Goal: Task Accomplishment & Management: Use online tool/utility

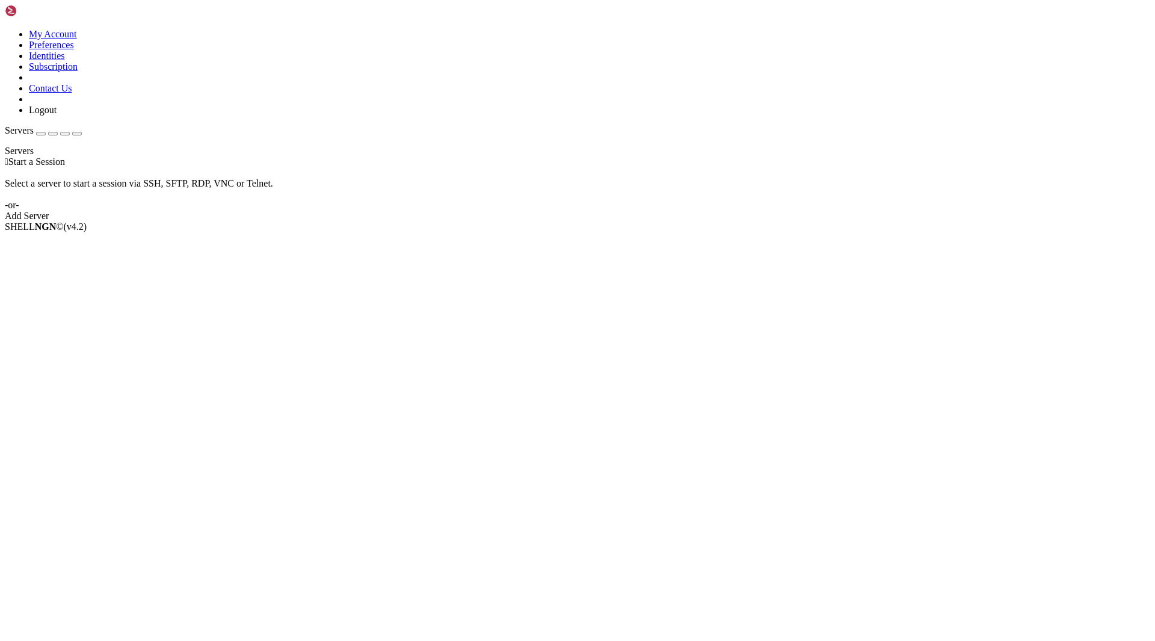
click at [727, 221] on div " Start a Session Select a server to start a session via SSH, SFTP, RDP, VNC or…" at bounding box center [578, 188] width 1146 height 65
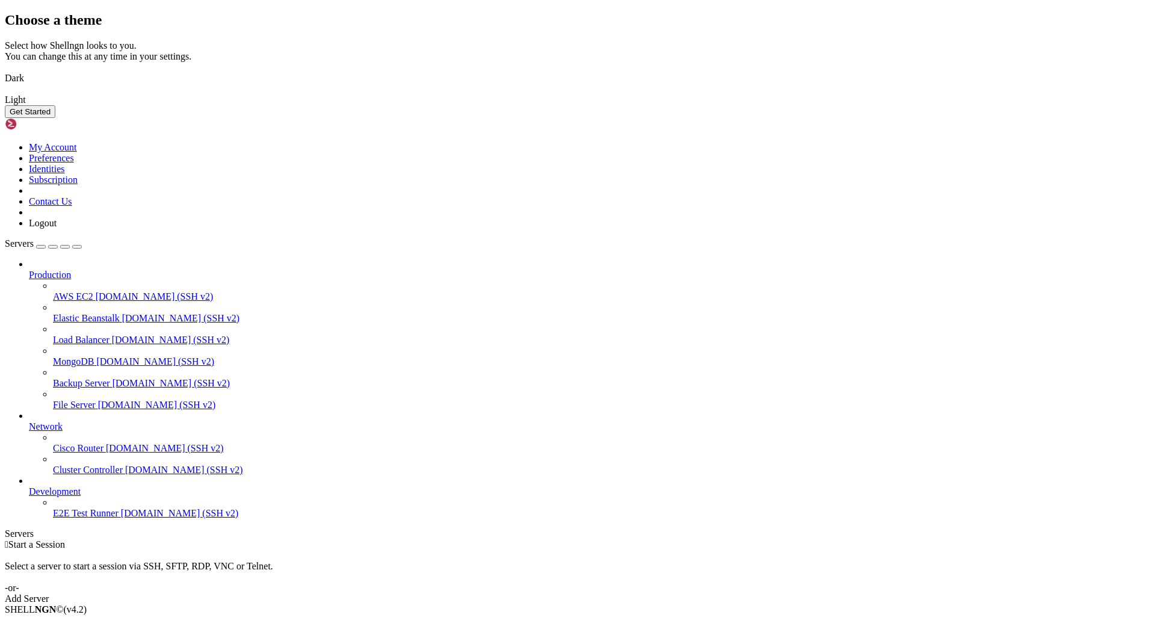
click at [55, 118] on button "Get Started" at bounding box center [30, 111] width 51 height 13
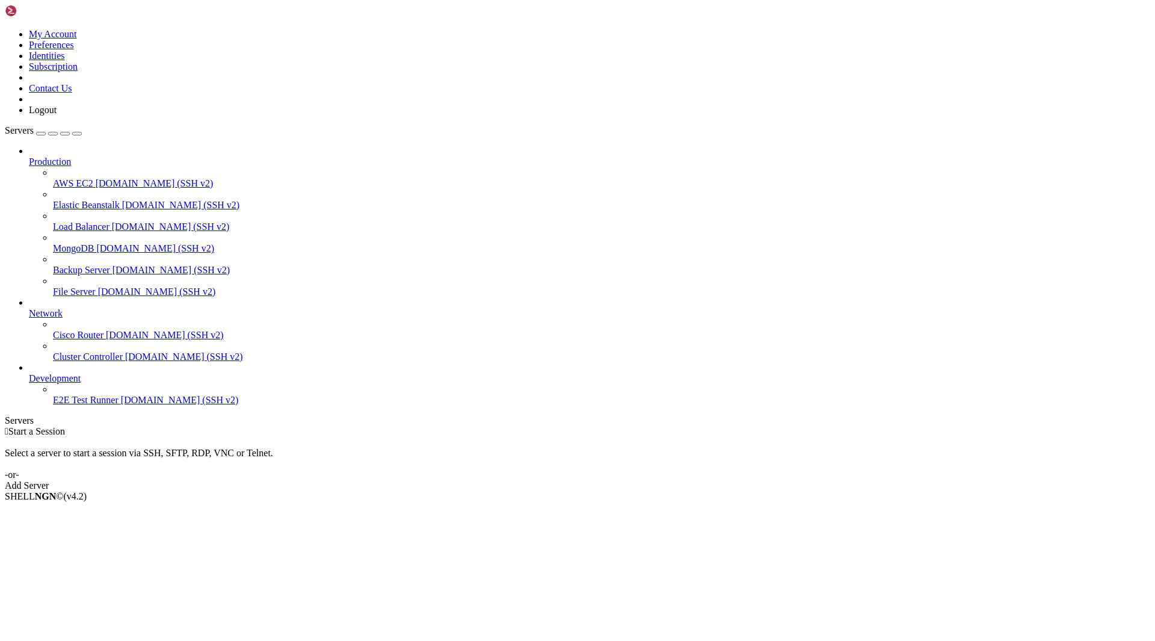
click at [661, 480] on link "Add Server" at bounding box center [578, 485] width 1146 height 11
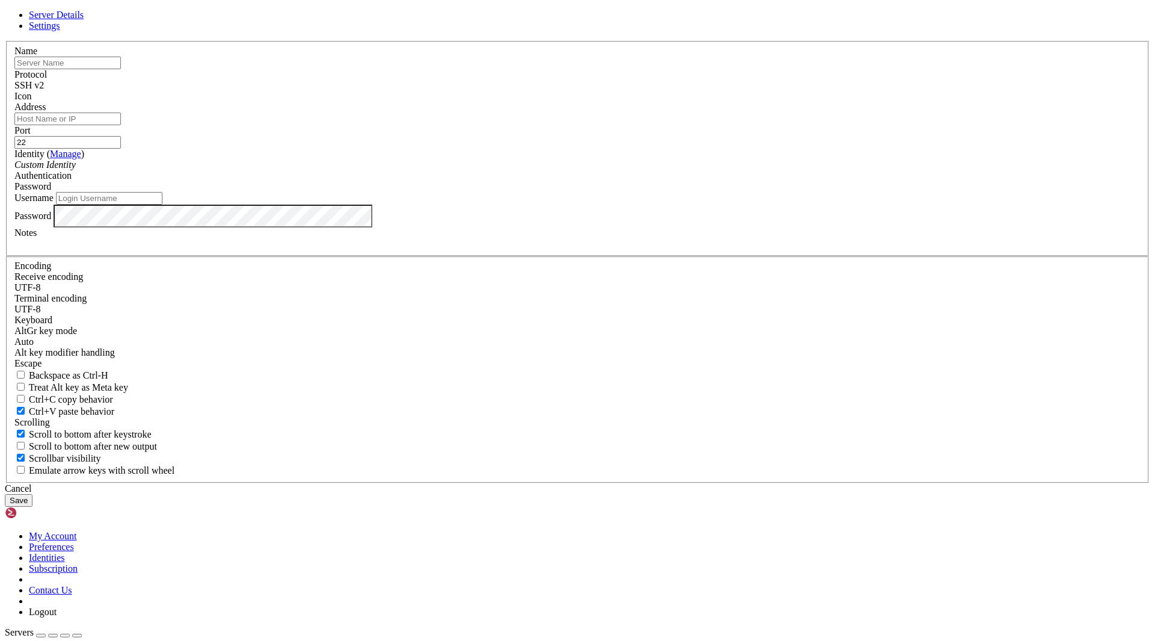
click at [121, 69] on input "text" at bounding box center [67, 63] width 106 height 13
type input "App 3"
click at [84, 159] on label "Identity ( Manage )" at bounding box center [49, 154] width 70 height 10
click at [121, 125] on input "Address" at bounding box center [67, 119] width 106 height 13
paste input "[TECHNICAL_ID]"
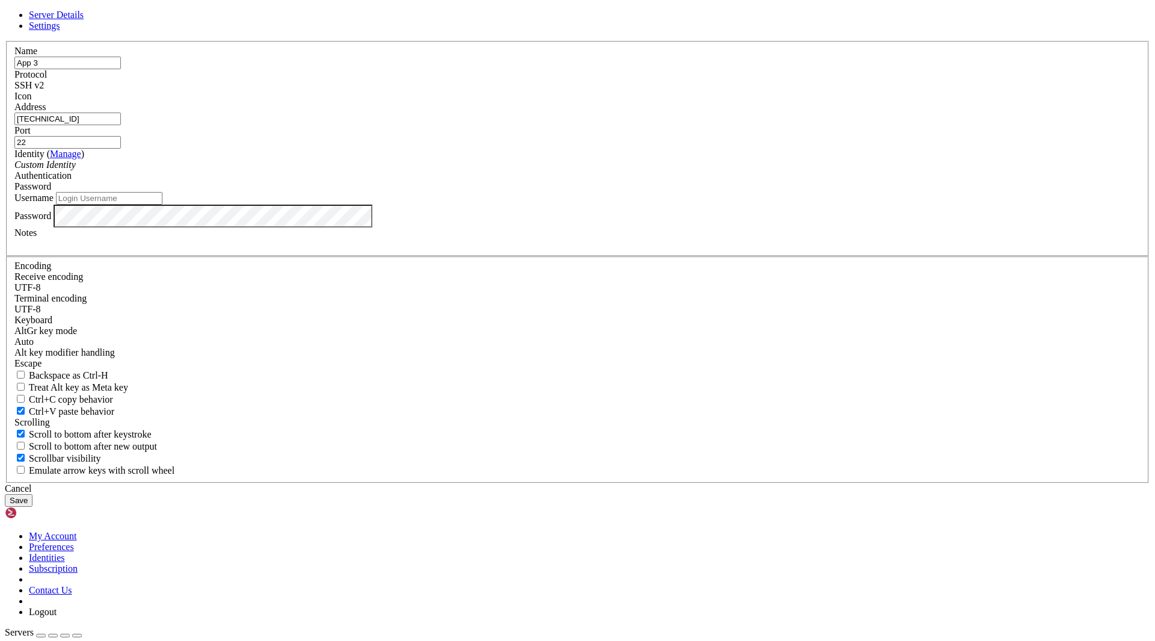
type input "[TECHNICAL_ID]"
click at [162, 205] on input "Username" at bounding box center [109, 198] width 106 height 13
paste input "root"
type input "root"
click at [32, 494] on button "Save" at bounding box center [19, 500] width 28 height 13
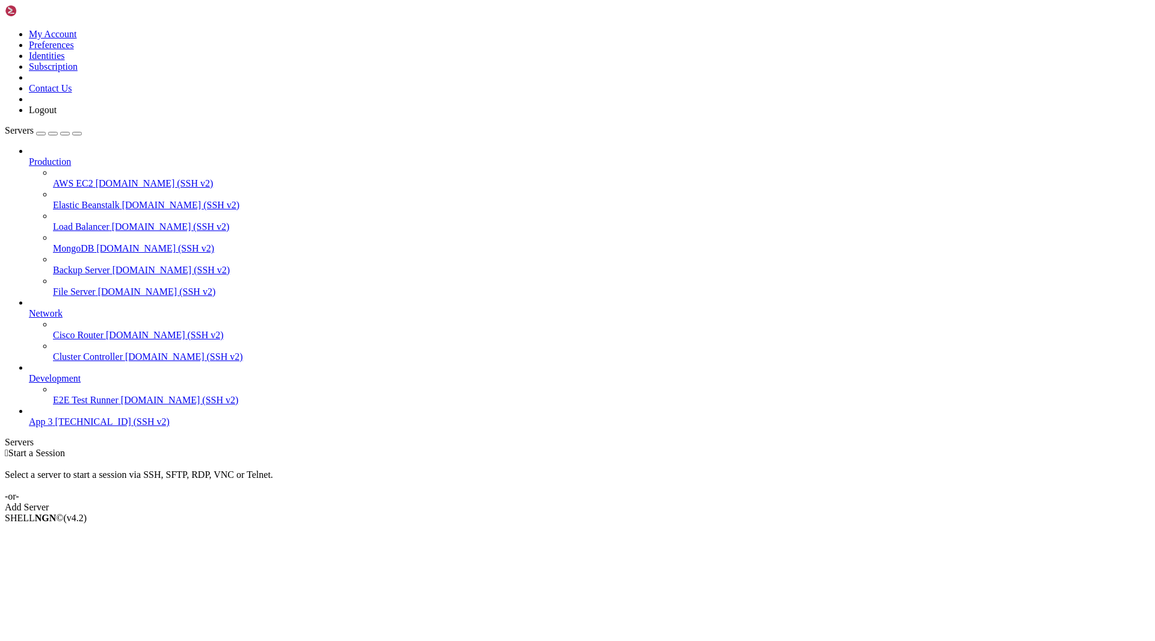
click at [29, 156] on icon at bounding box center [29, 156] width 0 height 0
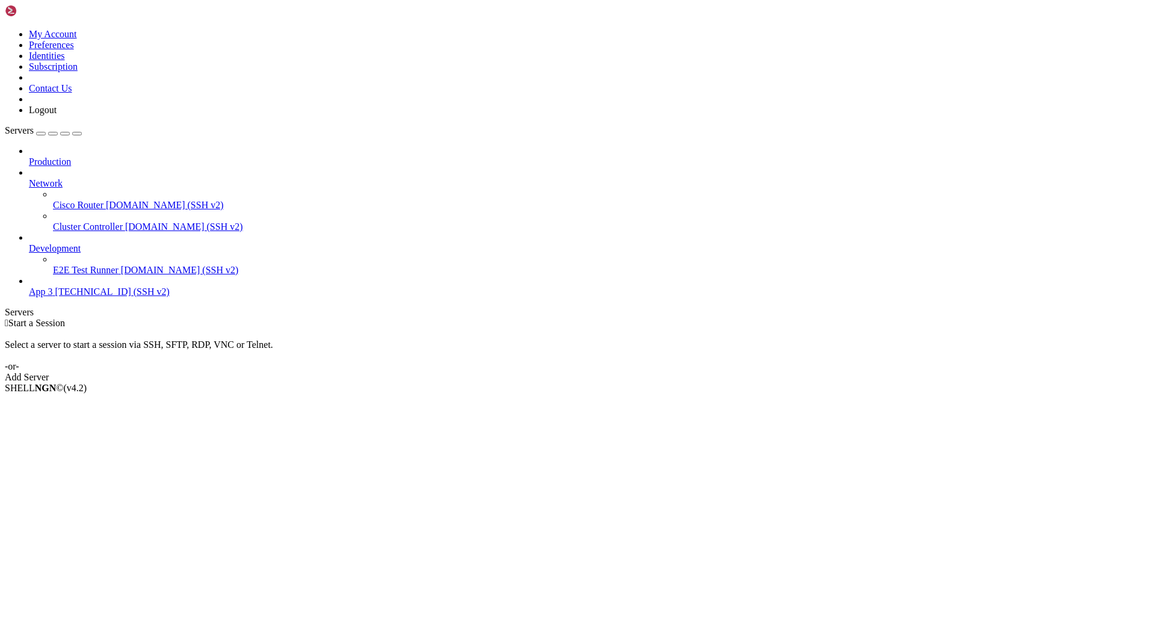
click at [29, 178] on icon at bounding box center [29, 178] width 0 height 0
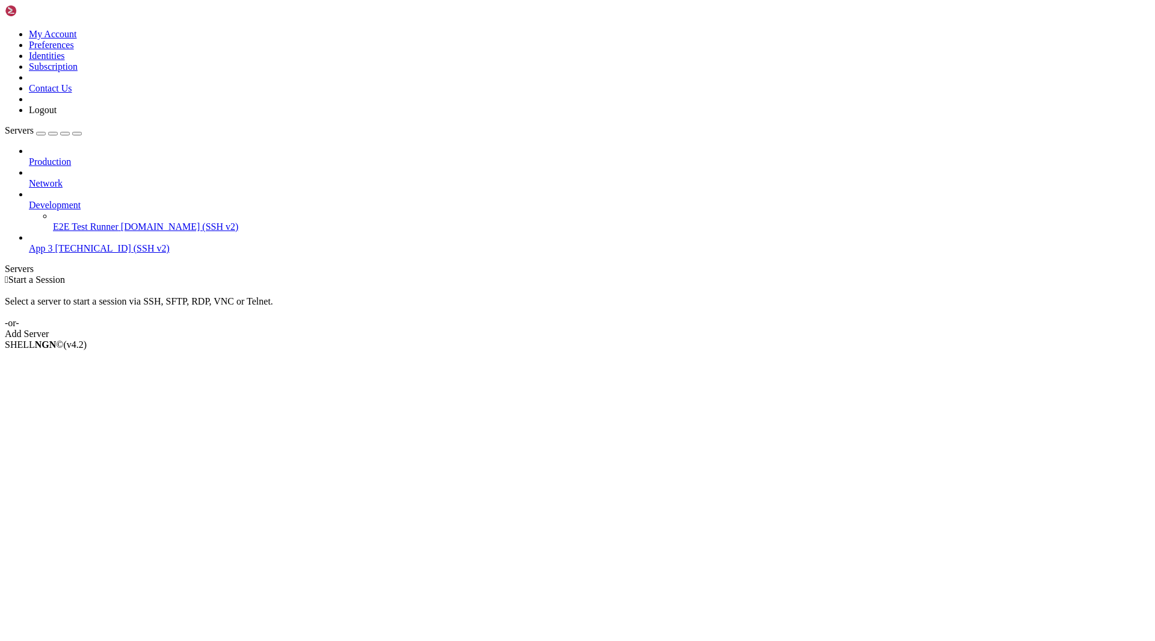
click at [29, 200] on icon at bounding box center [29, 200] width 0 height 0
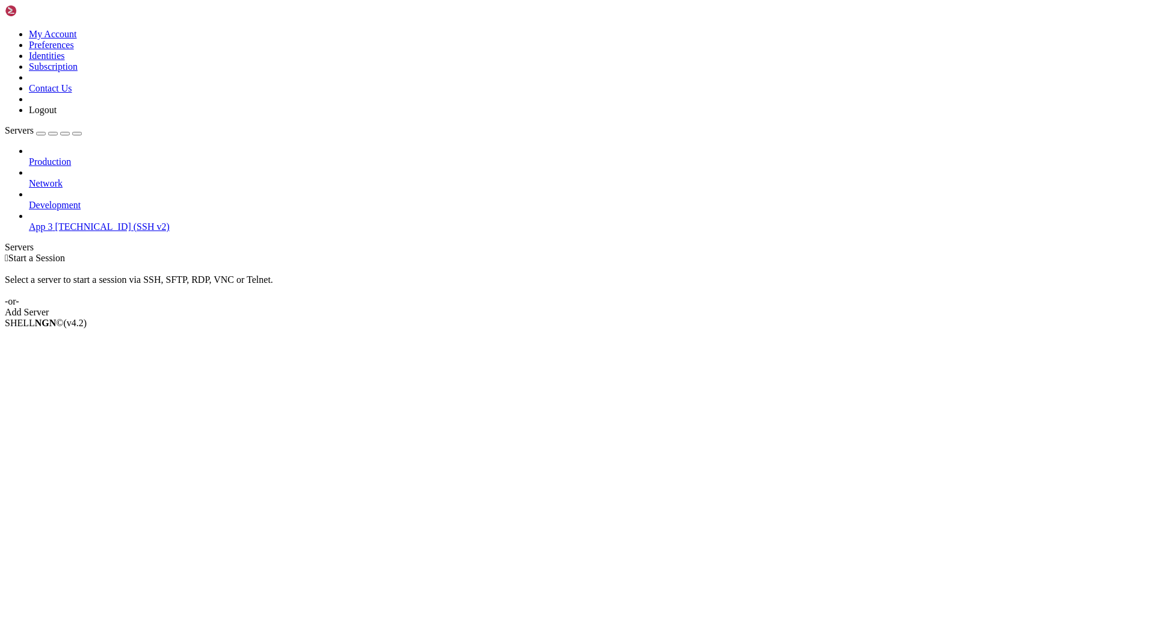
click at [105, 221] on span "[TECHNICAL_ID] (SSH v2)" at bounding box center [112, 226] width 114 height 10
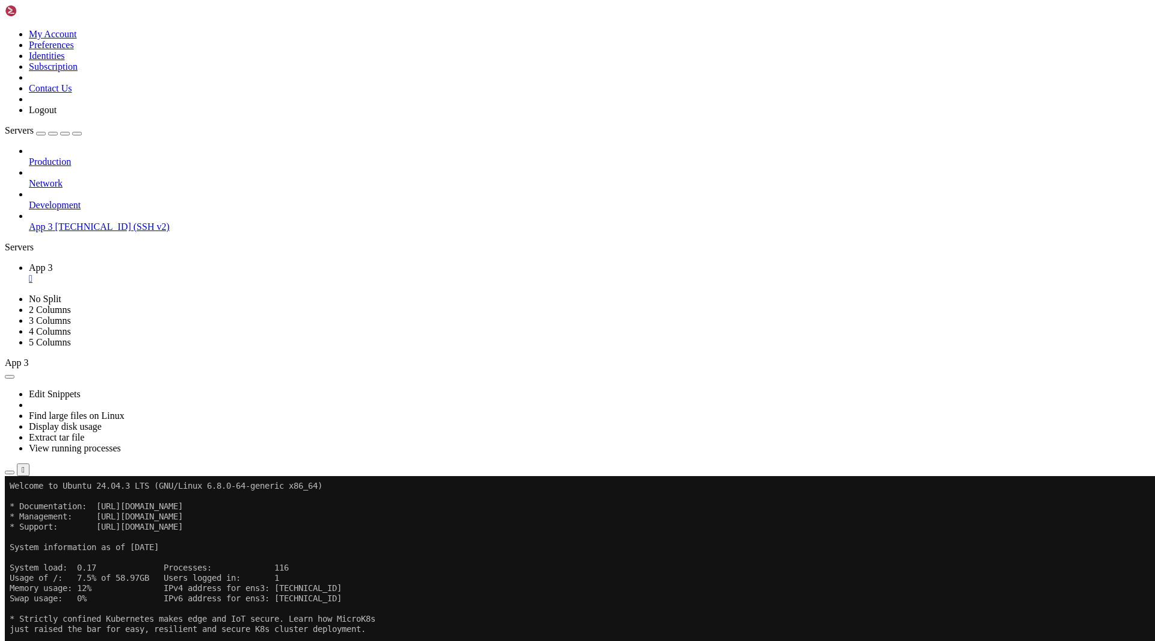
click at [53, 221] on span "App 3" at bounding box center [41, 226] width 24 height 10
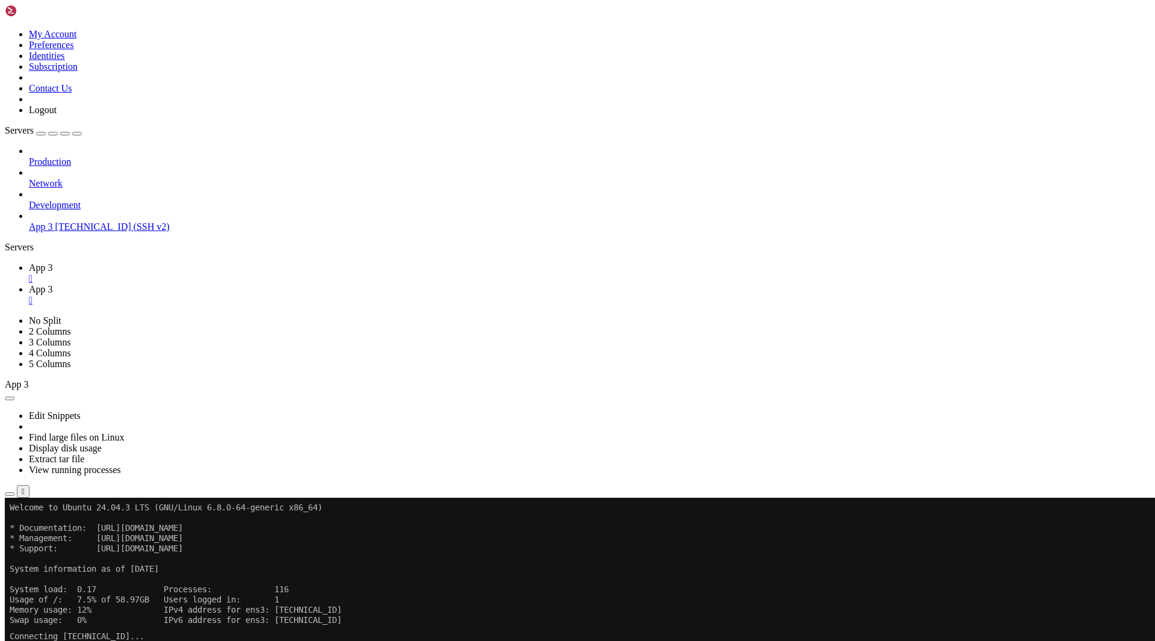
click at [268, 295] on div "" at bounding box center [590, 300] width 1122 height 11
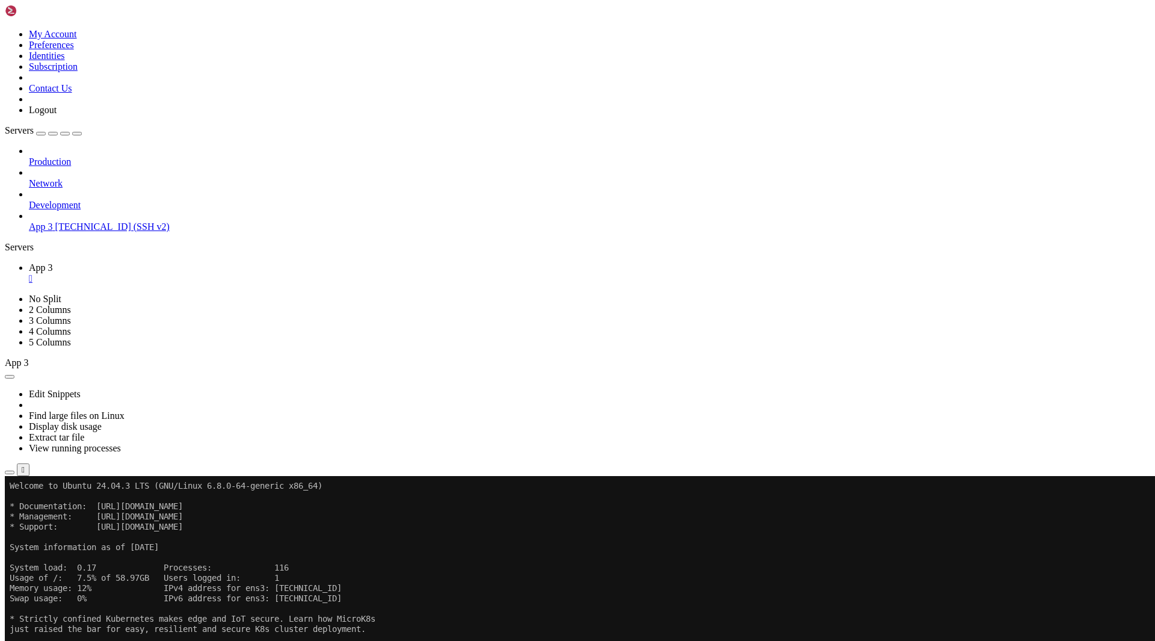
click at [10, 472] on icon "button" at bounding box center [10, 472] width 0 height 0
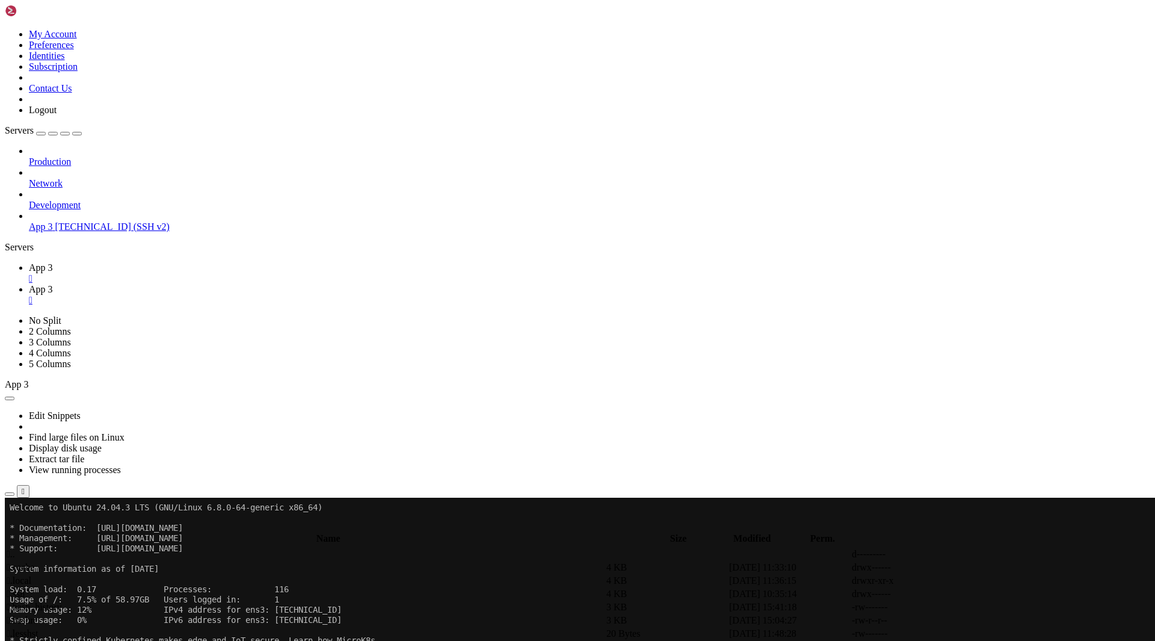
click at [15, 549] on span " .." at bounding box center [11, 554] width 8 height 10
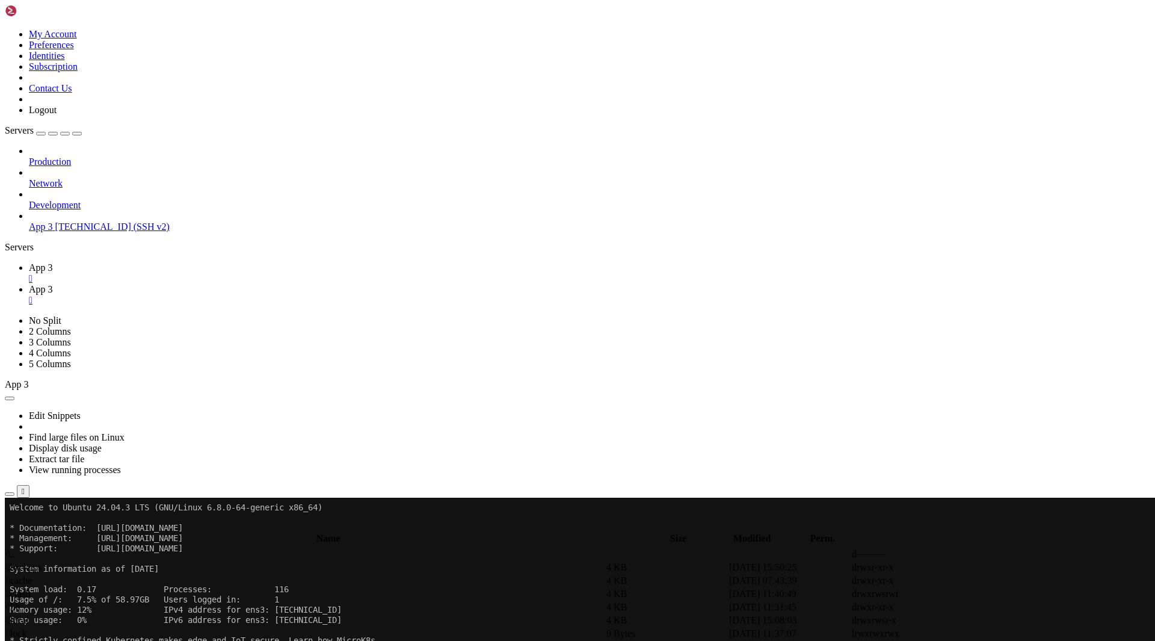
scroll to position [0, 0]
click at [24, 562] on span " app" at bounding box center [15, 567] width 17 height 10
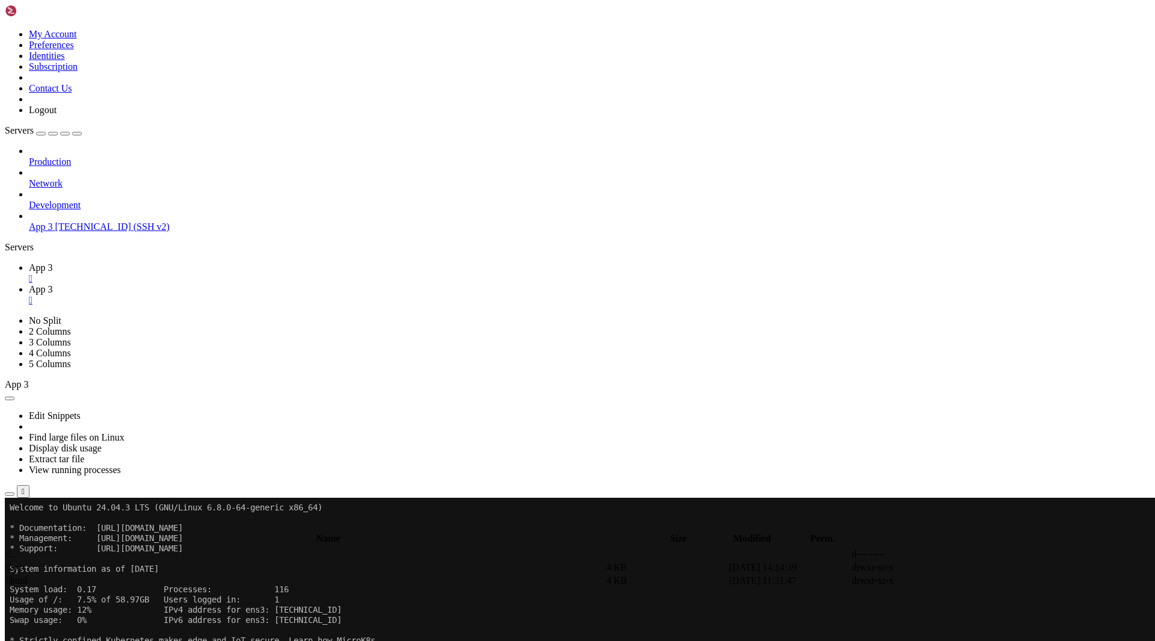
type input "/var/www/app"
click at [36, 615] on span " app.py" at bounding box center [21, 620] width 29 height 10
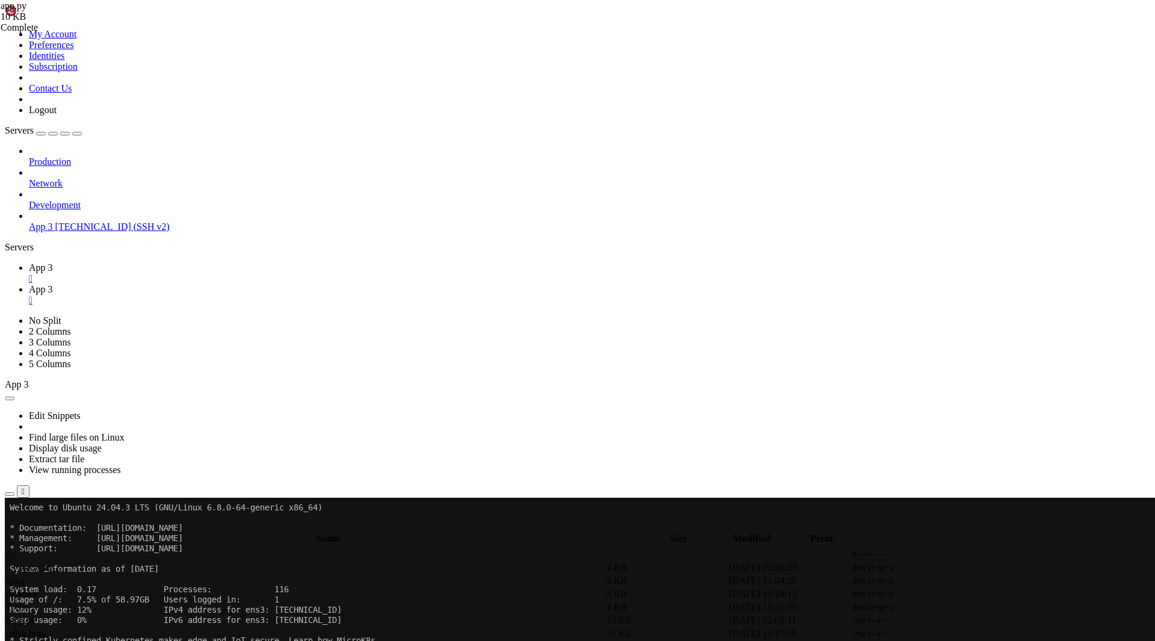
scroll to position [1572, 0]
click at [5, 315] on icon at bounding box center [5, 315] width 0 height 0
click at [1040, 262] on ul "App 3  App 3 " at bounding box center [578, 283] width 1146 height 43
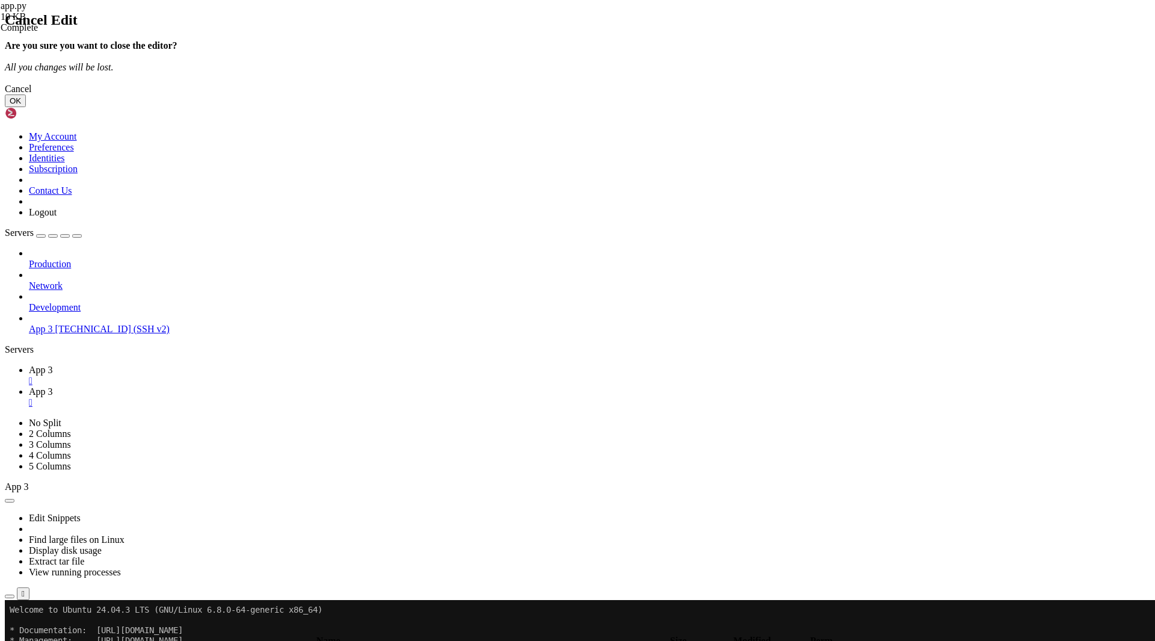
click at [645, 94] on div "Cancel" at bounding box center [578, 89] width 1146 height 11
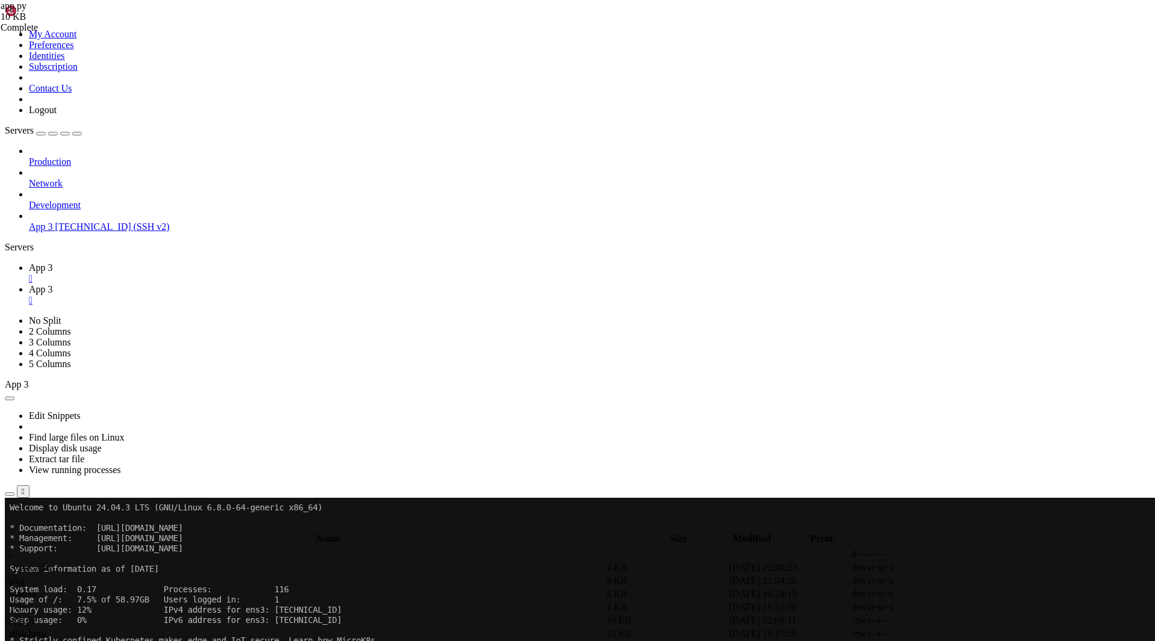
scroll to position [0, 0]
type textarea "TG_CHAT_EXECUTE = -1002717411697"
drag, startPoint x: 265, startPoint y: 175, endPoint x: 648, endPoint y: 291, distance: 399.7
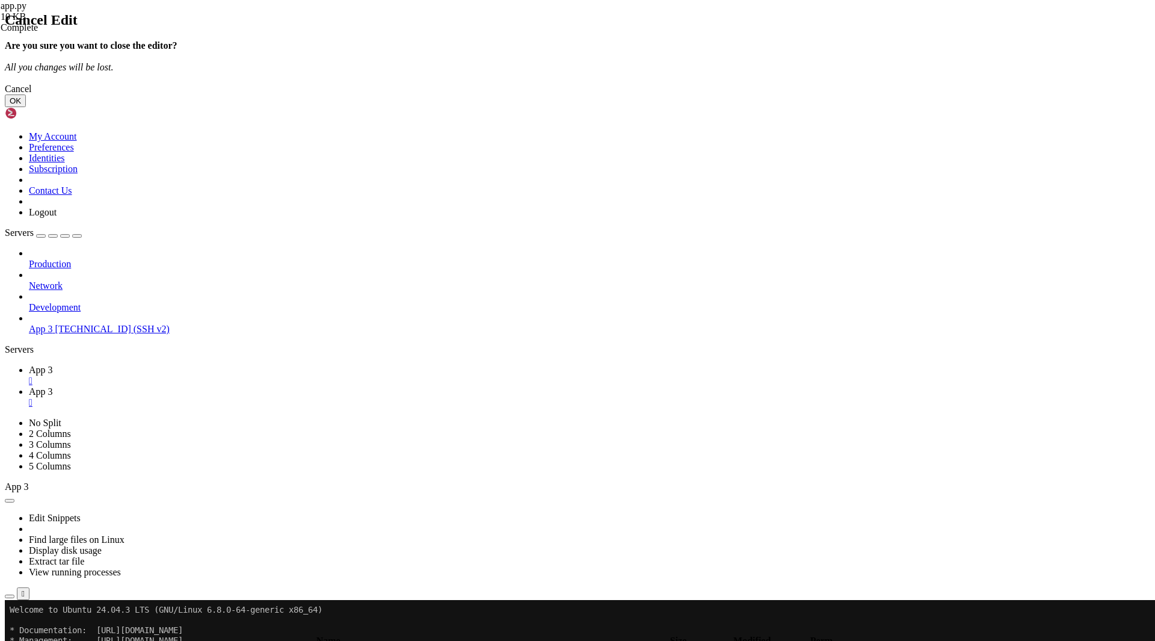
click at [26, 107] on button "OK" at bounding box center [15, 100] width 21 height 13
